Goal: Check status: Check status

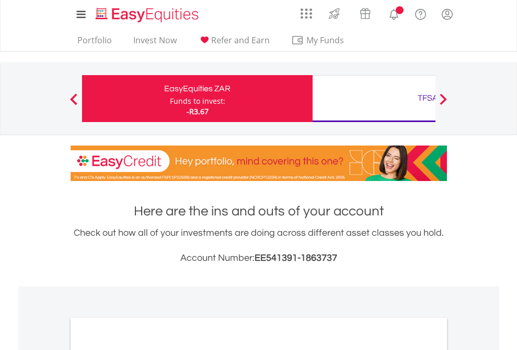
click at [170, 99] on div "Funds to invest:" at bounding box center [197, 101] width 55 height 10
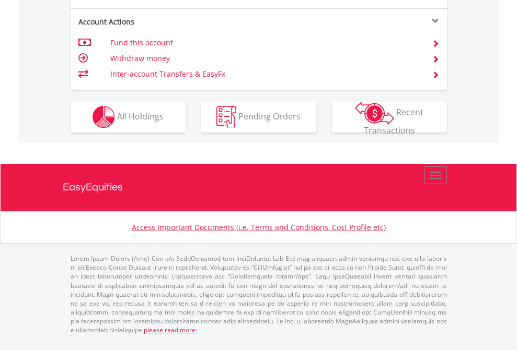
scroll to position [980, 0]
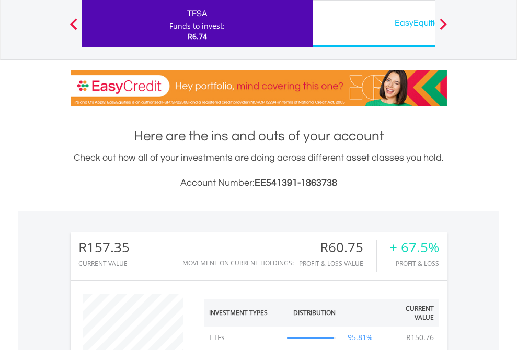
scroll to position [0, 0]
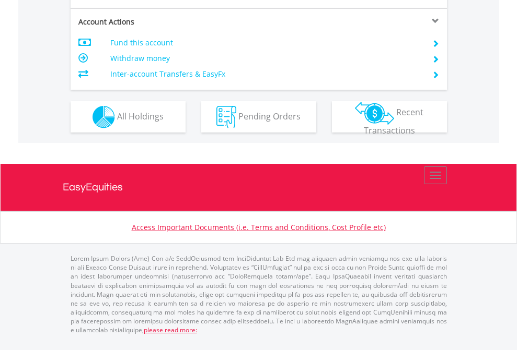
scroll to position [980, 0]
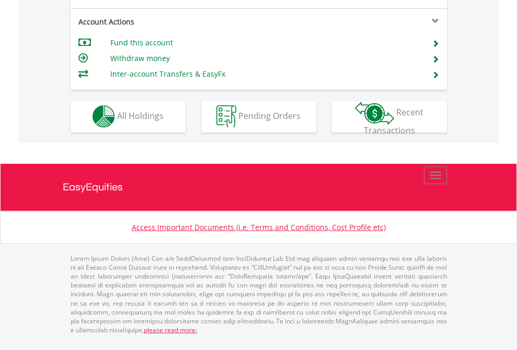
click at [117, 122] on span "All Holdings" at bounding box center [140, 115] width 46 height 11
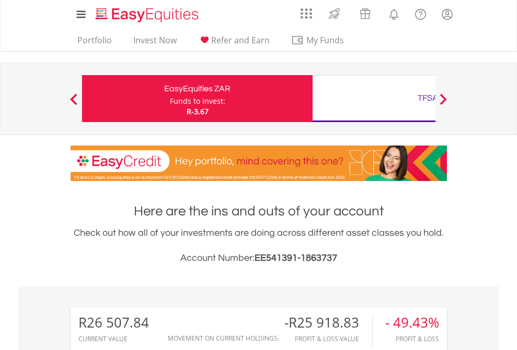
scroll to position [100, 164]
click at [373, 99] on div "TFSA" at bounding box center [428, 98] width 218 height 15
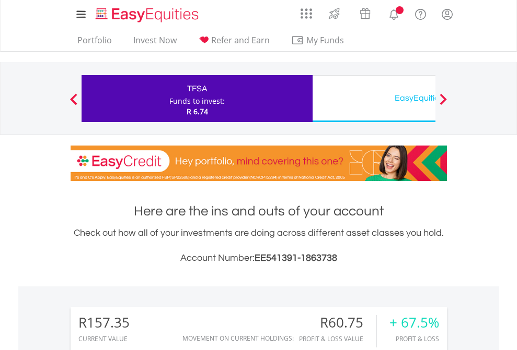
scroll to position [100, 164]
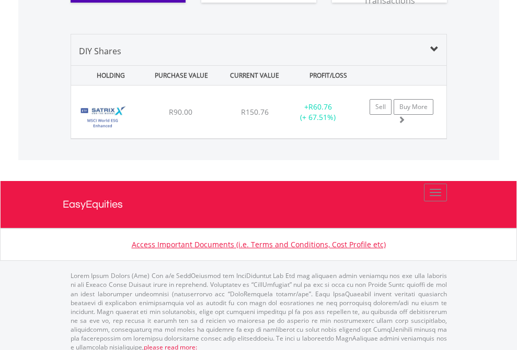
scroll to position [1162, 0]
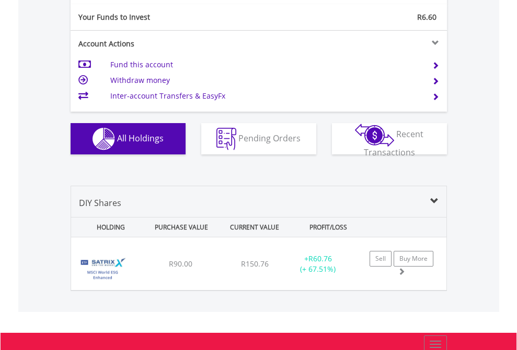
scroll to position [1162, 0]
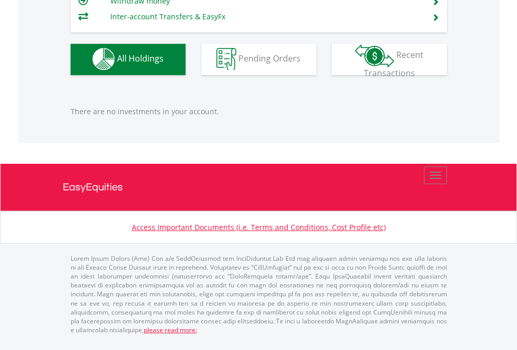
scroll to position [100, 164]
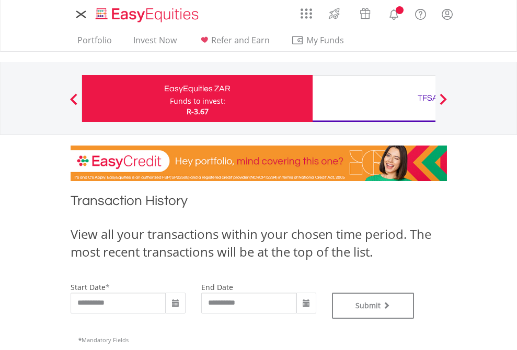
type input "**********"
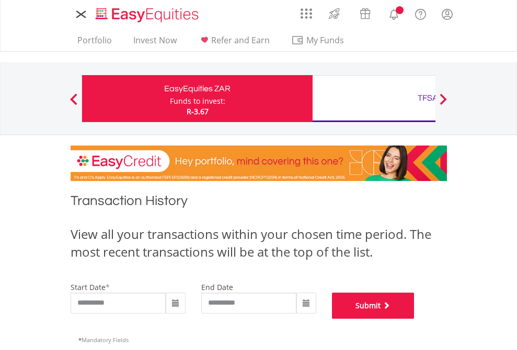
click at [414, 319] on button "Submit" at bounding box center [373, 306] width 83 height 26
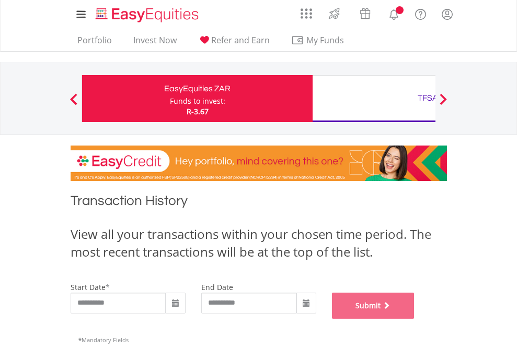
scroll to position [424, 0]
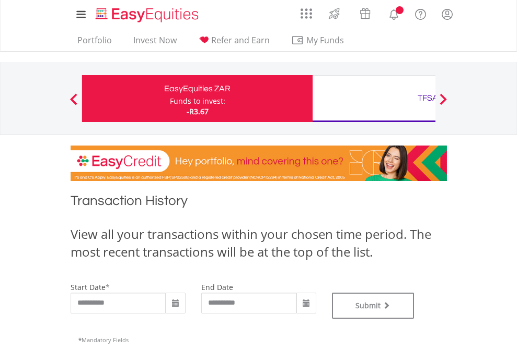
click at [373, 99] on div "TFSA" at bounding box center [428, 98] width 218 height 15
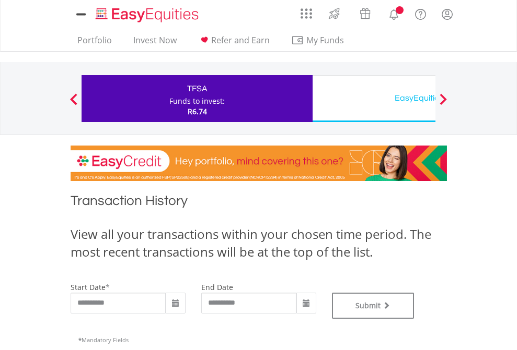
type input "**********"
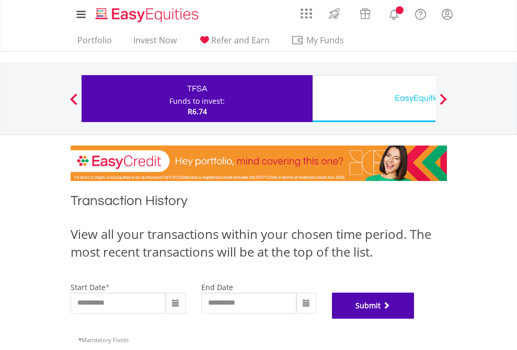
click at [414, 319] on button "Submit" at bounding box center [373, 306] width 83 height 26
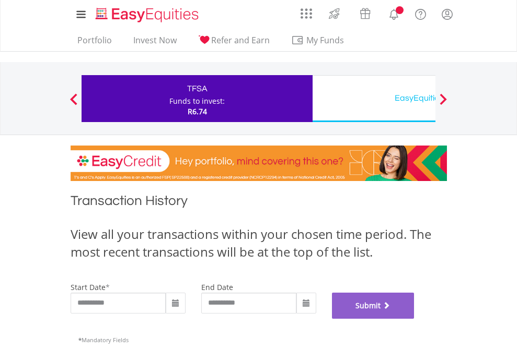
scroll to position [424, 0]
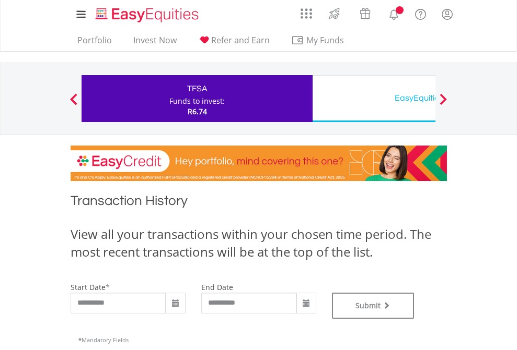
click at [169, 99] on div "Funds to invest:" at bounding box center [196, 101] width 55 height 10
type input "**********"
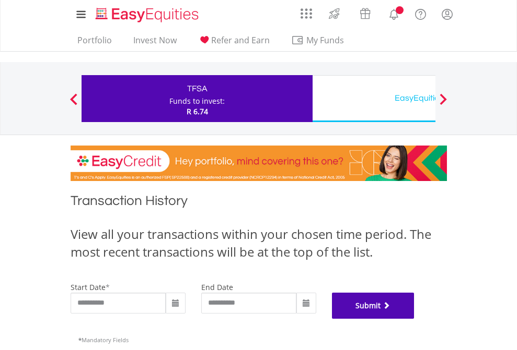
click at [414, 319] on button "Submit" at bounding box center [373, 306] width 83 height 26
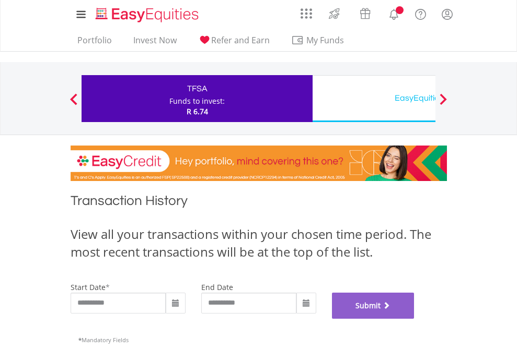
scroll to position [424, 0]
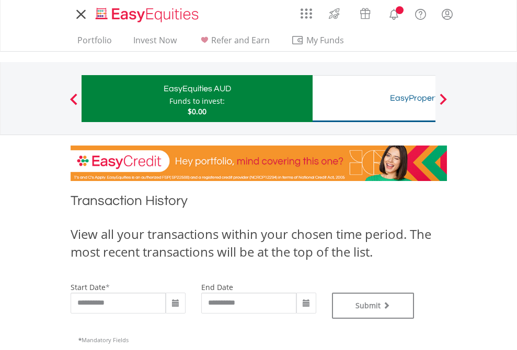
type input "**********"
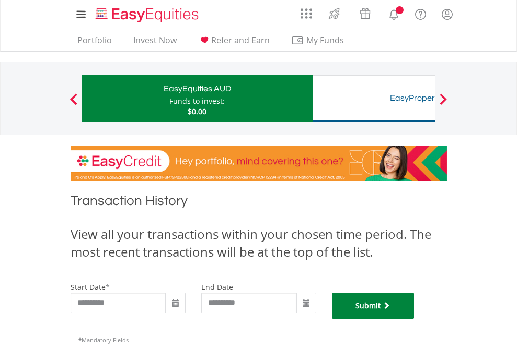
click at [414, 319] on button "Submit" at bounding box center [373, 306] width 83 height 26
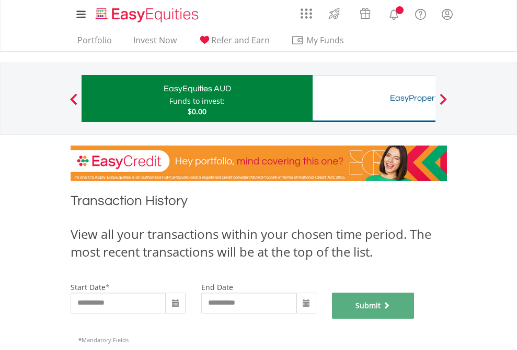
scroll to position [424, 0]
